Goal: Find specific page/section: Find specific page/section

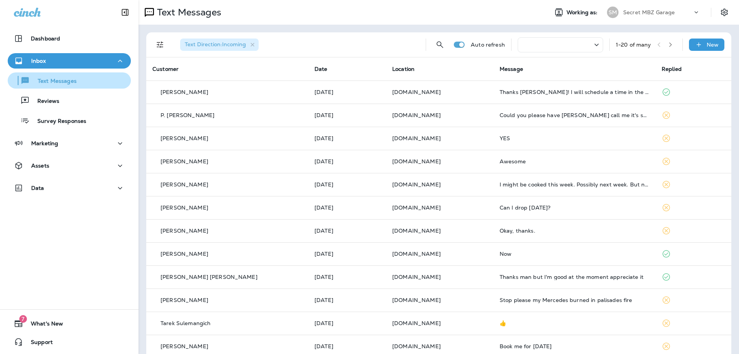
click at [74, 83] on p "Text Messages" at bounding box center [53, 81] width 47 height 7
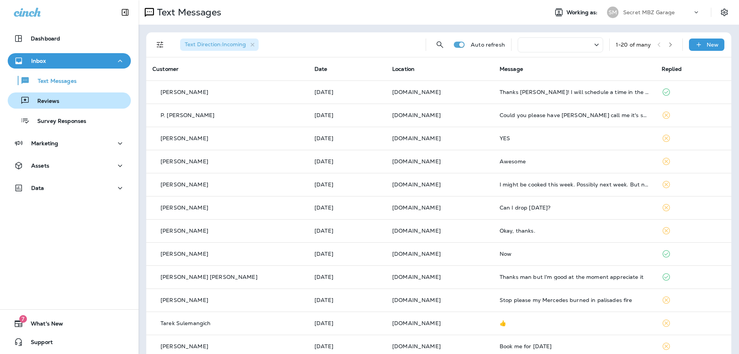
click at [58, 102] on p "Reviews" at bounding box center [45, 101] width 30 height 7
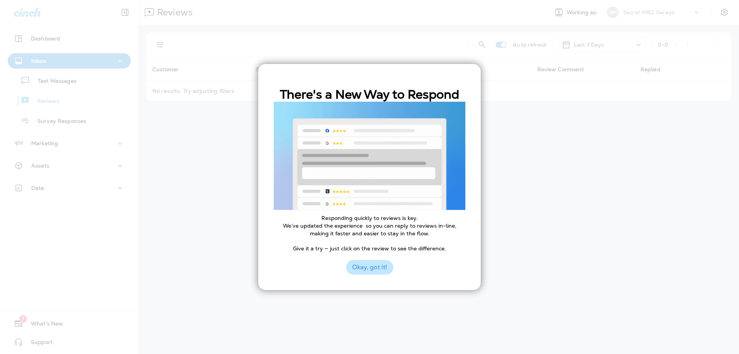
click at [375, 269] on button "Okay, got it!" at bounding box center [369, 267] width 47 height 15
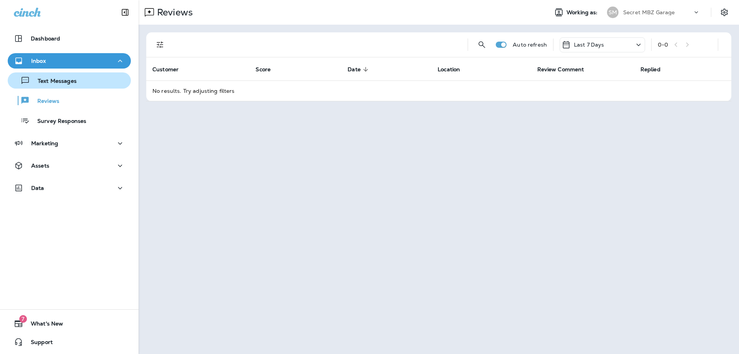
click at [54, 82] on p "Text Messages" at bounding box center [53, 81] width 47 height 7
